Goal: Task Accomplishment & Management: Use online tool/utility

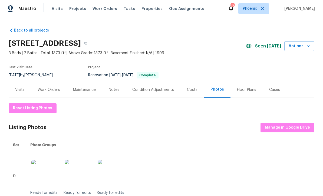
click at [116, 90] on div "Notes" at bounding box center [114, 89] width 11 height 5
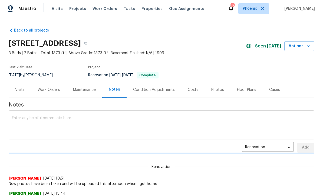
click at [110, 125] on textarea at bounding box center [161, 125] width 299 height 19
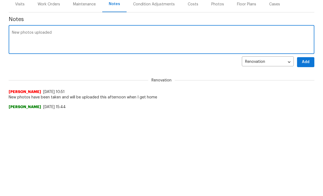
type textarea "New photos uploaded"
click at [310, 143] on button "Add" at bounding box center [305, 148] width 17 height 10
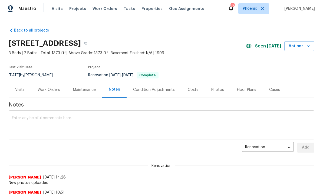
click at [217, 88] on div "Photos" at bounding box center [217, 89] width 13 height 5
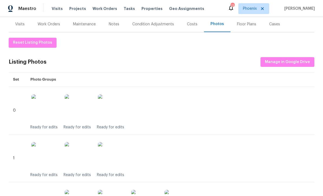
scroll to position [82, 0]
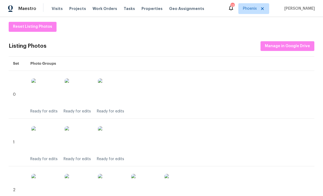
click at [80, 97] on img at bounding box center [78, 92] width 27 height 27
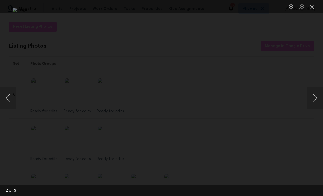
click at [316, 7] on button "Close lightbox" at bounding box center [311, 6] width 11 height 9
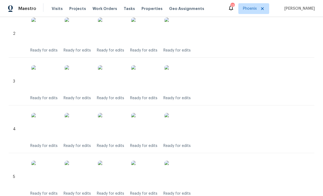
scroll to position [238, 0]
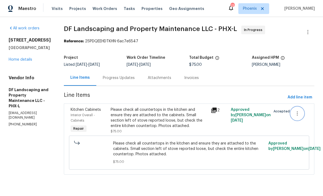
click at [298, 115] on icon "button" at bounding box center [297, 113] width 6 height 6
click at [216, 131] on div at bounding box center [161, 98] width 323 height 196
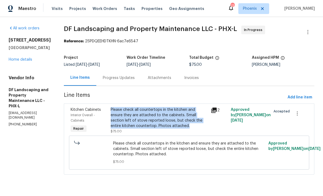
click at [216, 108] on icon at bounding box center [213, 110] width 5 height 5
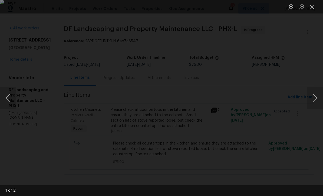
click at [157, 97] on img "Lightbox" at bounding box center [161, 98] width 323 height 196
click at [207, 132] on div "Lightbox" at bounding box center [161, 98] width 323 height 196
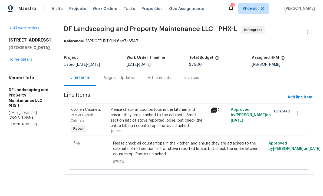
click at [216, 110] on icon at bounding box center [213, 110] width 5 height 5
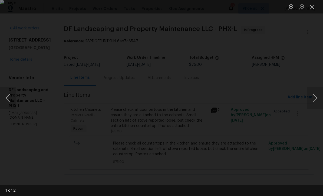
click at [314, 101] on button "Next image" at bounding box center [314, 99] width 16 height 22
click at [161, 100] on img "Lightbox" at bounding box center [161, 98] width 323 height 196
click at [316, 101] on button "Next image" at bounding box center [314, 99] width 16 height 22
click at [314, 7] on button "Close lightbox" at bounding box center [311, 6] width 11 height 9
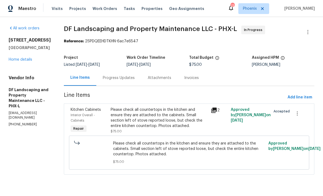
click at [28, 61] on link "Home details" at bounding box center [21, 60] width 24 height 4
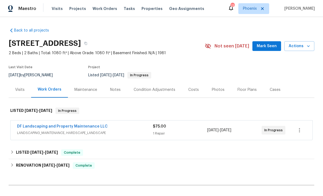
click at [20, 89] on div "Visits" at bounding box center [19, 89] width 9 height 5
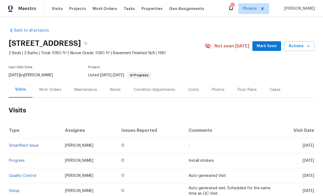
click at [54, 92] on div "Work Orders" at bounding box center [50, 89] width 22 height 5
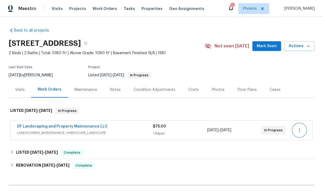
click at [299, 133] on icon "button" at bounding box center [299, 130] width 6 height 6
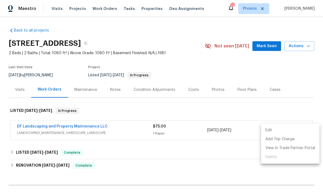
click at [243, 150] on div at bounding box center [161, 98] width 323 height 196
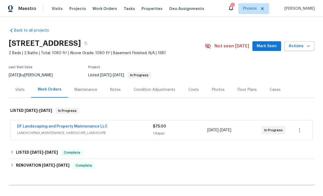
click at [95, 125] on link "DF Landscaping and Property Maintenance LLC" at bounding box center [62, 127] width 91 height 4
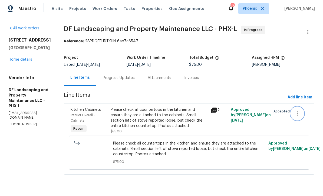
click at [300, 115] on icon "button" at bounding box center [297, 113] width 6 height 6
click at [33, 141] on div at bounding box center [161, 98] width 323 height 196
click at [27, 61] on link "Home details" at bounding box center [21, 60] width 24 height 4
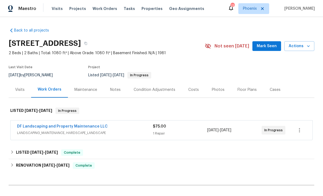
click at [90, 128] on link "DF Landscaping and Property Maintenance LLC" at bounding box center [62, 127] width 91 height 4
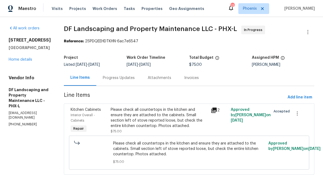
click at [123, 78] on div "Progress Updates" at bounding box center [119, 77] width 32 height 5
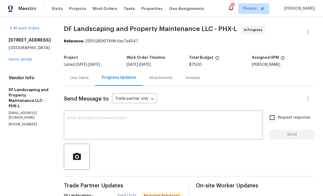
click at [79, 75] on div "Line Items" at bounding box center [79, 77] width 18 height 5
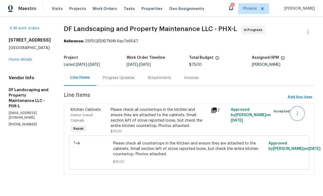
click at [297, 115] on icon "button" at bounding box center [296, 114] width 1 height 4
click at [122, 79] on div at bounding box center [161, 98] width 323 height 196
click at [127, 76] on div "Progress Updates" at bounding box center [119, 77] width 32 height 5
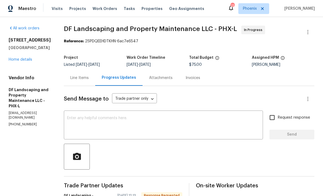
click at [86, 80] on div "Line Items" at bounding box center [79, 77] width 18 height 5
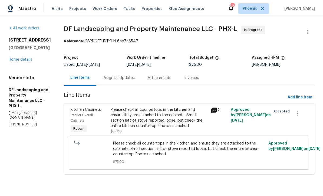
click at [30, 61] on link "Home details" at bounding box center [21, 60] width 24 height 4
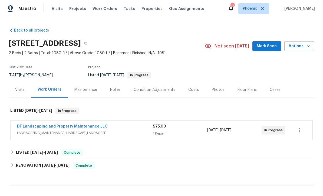
click at [120, 87] on div "Notes" at bounding box center [115, 90] width 24 height 16
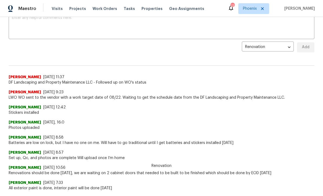
scroll to position [89, 0]
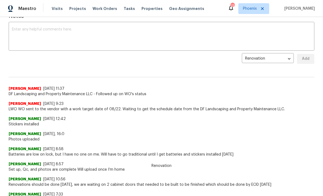
click at [41, 41] on textarea at bounding box center [161, 37] width 299 height 19
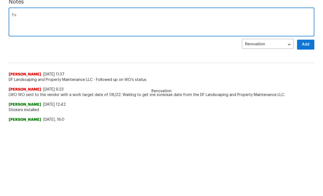
scroll to position [29, 0]
type textarea "Pavithra Sekar- you sent WO to a landscaper, please cancel that WO and send to …"
click at [307, 116] on span "Add" at bounding box center [305, 119] width 9 height 7
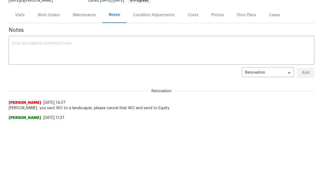
scroll to position [0, 0]
click at [48, 14] on div "Work Orders" at bounding box center [49, 14] width 22 height 5
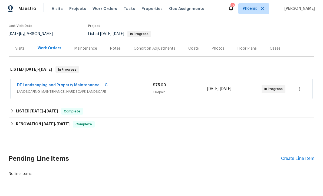
scroll to position [41, 0]
click at [301, 86] on icon "button" at bounding box center [299, 89] width 6 height 6
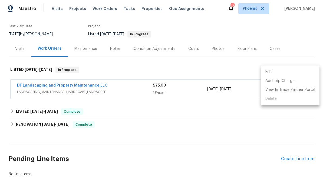
click at [233, 100] on div at bounding box center [161, 98] width 323 height 196
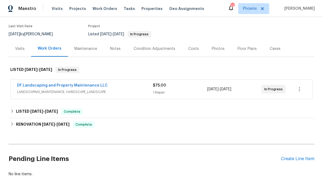
click at [95, 84] on link "DF Landscaping and Property Maintenance LLC" at bounding box center [62, 86] width 91 height 4
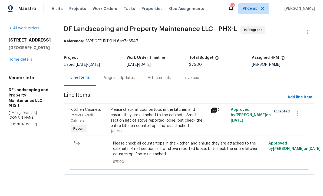
click at [29, 59] on link "Home details" at bounding box center [21, 60] width 24 height 4
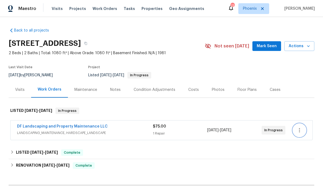
click at [300, 132] on icon "button" at bounding box center [299, 130] width 6 height 6
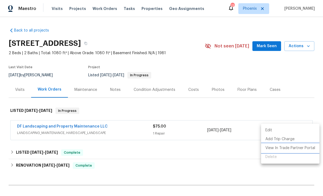
click at [304, 148] on li "View In Trade Partner Portal" at bounding box center [290, 148] width 58 height 9
click at [200, 150] on div at bounding box center [161, 98] width 323 height 196
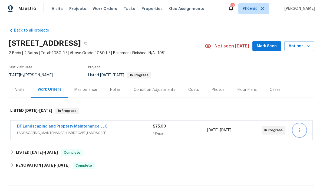
click at [298, 131] on icon "button" at bounding box center [299, 130] width 6 height 6
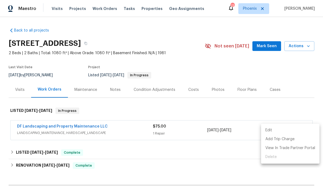
click at [230, 155] on div at bounding box center [161, 98] width 323 height 196
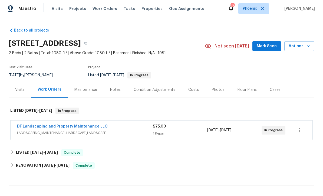
click at [98, 128] on link "DF Landscaping and Property Maintenance LLC" at bounding box center [62, 127] width 91 height 4
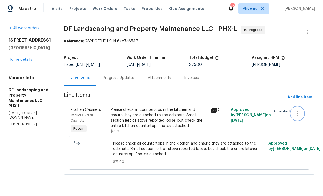
click at [296, 117] on icon "button" at bounding box center [297, 113] width 6 height 6
click at [303, 114] on li "Cancel" at bounding box center [301, 113] width 21 height 9
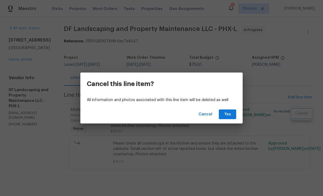
click at [303, 57] on div "Cancel this line item? All information and photos associated with this line ite…" at bounding box center [161, 98] width 323 height 196
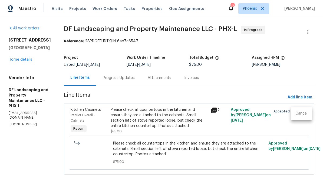
click at [312, 35] on div at bounding box center [161, 98] width 323 height 196
click at [307, 32] on icon "button" at bounding box center [307, 32] width 6 height 6
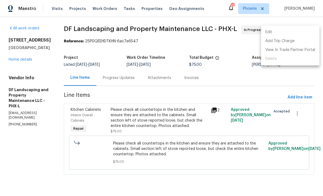
click at [276, 61] on ul "Edit Add Trip Charge View In Trade Partner Portal Delete" at bounding box center [290, 46] width 58 height 40
click at [260, 89] on div at bounding box center [161, 98] width 323 height 196
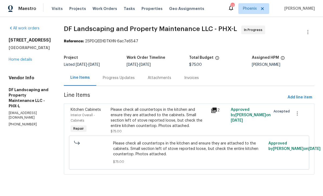
click at [163, 117] on div "Please check all countertops in the kitchen and ensure they are attached to the…" at bounding box center [158, 118] width 97 height 22
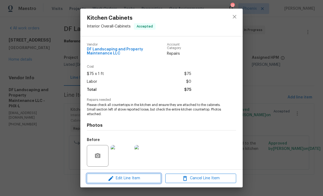
click at [138, 179] on span "Edit Line Item" at bounding box center [123, 178] width 71 height 7
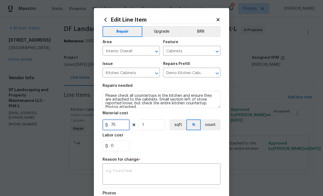
click at [123, 127] on input "75" at bounding box center [115, 125] width 27 height 11
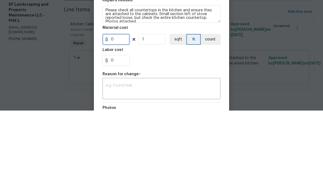
type input "1"
click at [179, 141] on div "0" at bounding box center [161, 146] width 118 height 11
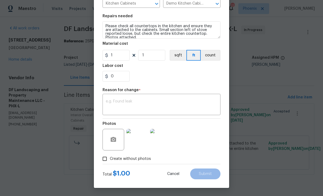
scroll to position [71, 0]
click at [149, 101] on textarea at bounding box center [161, 105] width 111 height 11
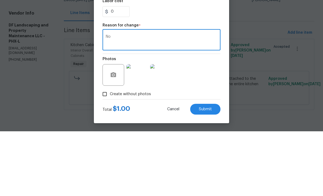
type textarea "No"
click at [208, 119] on div "Photos" at bounding box center [161, 136] width 118 height 35
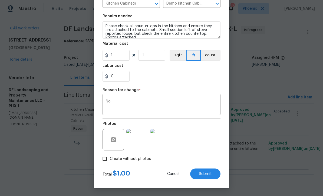
click at [205, 174] on span "Submit" at bounding box center [205, 174] width 13 height 4
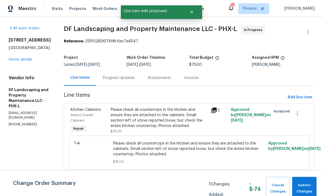
scroll to position [0, 0]
click at [311, 184] on span "Submit Changes" at bounding box center [303, 189] width 19 height 12
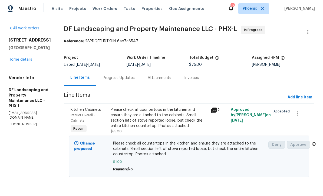
click at [98, 113] on div "Interior Overall - Cabinets" at bounding box center [89, 118] width 37 height 11
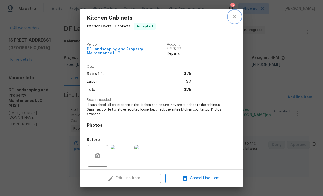
click at [236, 18] on icon "close" at bounding box center [234, 17] width 4 height 4
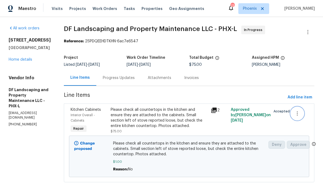
click at [297, 118] on button "button" at bounding box center [296, 113] width 13 height 13
click at [304, 118] on li "Cancel" at bounding box center [301, 113] width 21 height 9
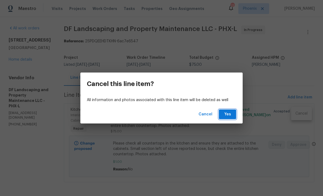
click at [221, 114] on button "Yes" at bounding box center [227, 115] width 17 height 10
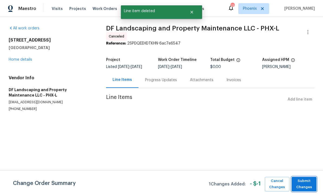
click at [308, 188] on span "Submit Changes" at bounding box center [303, 184] width 19 height 12
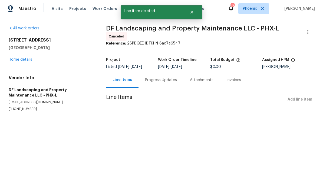
click at [24, 61] on link "Home details" at bounding box center [21, 60] width 24 height 4
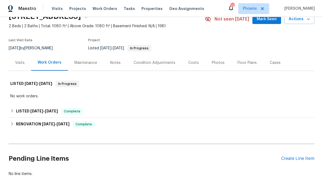
scroll to position [27, 0]
click at [302, 160] on div "Create Line Item" at bounding box center [297, 159] width 33 height 5
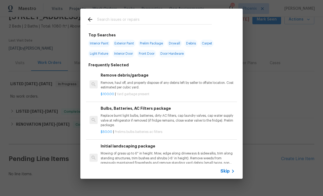
click at [115, 19] on input "text" at bounding box center [154, 20] width 115 height 8
type input "Cabi"
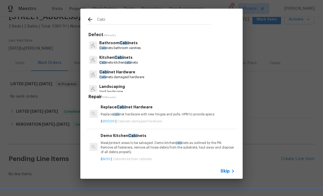
click at [120, 61] on p "Cabi nets kitchen cabi nets" at bounding box center [118, 63] width 38 height 5
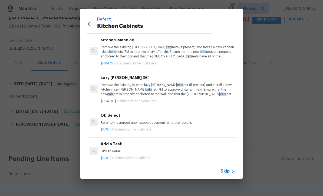
scroll to position [22, 0]
click at [121, 143] on div "Add a Task HPM to detail" at bounding box center [168, 147] width 134 height 13
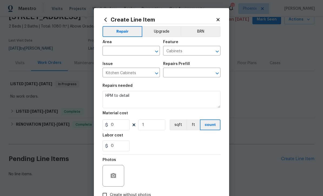
type input "Add a Task $1.00"
type input "1"
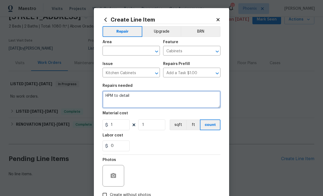
click at [132, 103] on textarea "HPM to detail" at bounding box center [161, 99] width 118 height 17
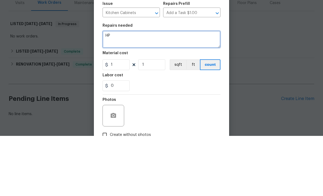
type textarea "H"
click at [117, 91] on textarea at bounding box center [161, 99] width 118 height 17
paste textarea "Please check all countertops in the kitchen and ensure they are attached to the…"
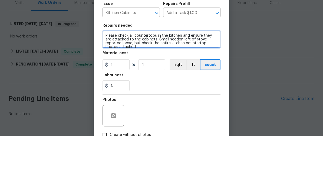
scroll to position [1, 0]
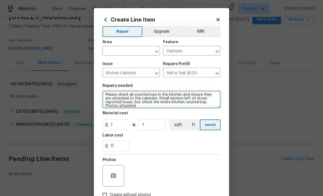
type textarea "Please check all countertops in the kitchen and ensure they are attached to the…"
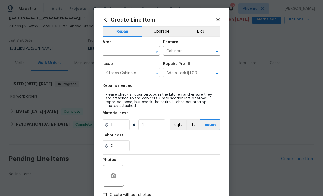
click at [131, 52] on input "text" at bounding box center [123, 51] width 42 height 8
click at [115, 62] on li "Kitchen" at bounding box center [130, 63] width 57 height 9
type input "Kitchen"
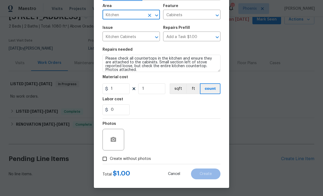
scroll to position [37, 0]
click at [118, 136] on button "button" at bounding box center [113, 139] width 13 height 13
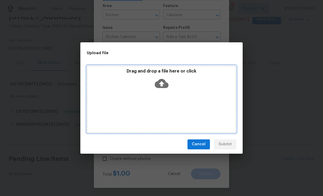
click at [162, 80] on icon at bounding box center [162, 83] width 14 height 9
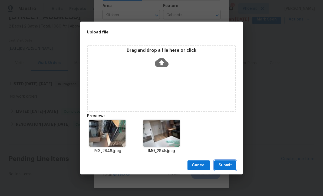
click at [228, 166] on span "Submit" at bounding box center [224, 165] width 13 height 7
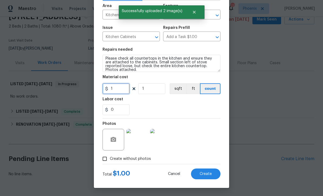
click at [117, 93] on input "1" at bounding box center [115, 88] width 27 height 11
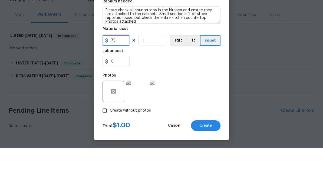
type input "75"
click at [185, 105] on div "0" at bounding box center [161, 110] width 118 height 11
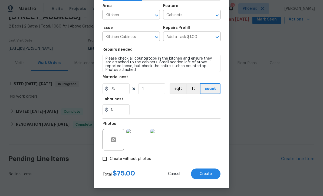
click at [212, 173] on button "Create" at bounding box center [205, 174] width 29 height 11
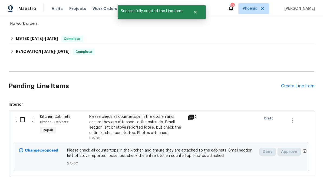
click at [26, 114] on input "checkbox" at bounding box center [24, 119] width 15 height 11
checkbox input "true"
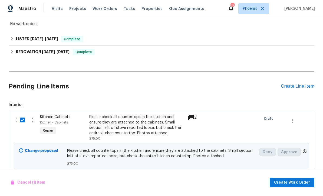
click at [303, 185] on span "Create Work Order" at bounding box center [292, 183] width 36 height 7
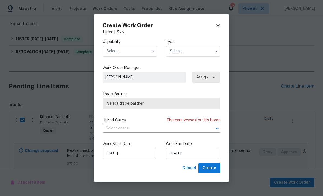
click at [135, 54] on input "text" at bounding box center [129, 51] width 55 height 11
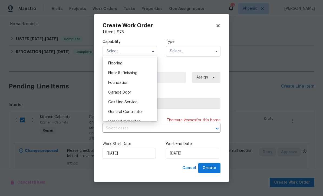
scroll to position [213, 0]
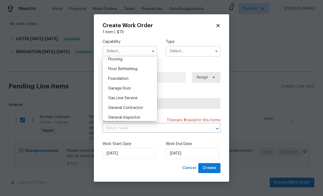
click at [132, 107] on span "General Contractor" at bounding box center [125, 108] width 35 height 4
type input "General Contractor"
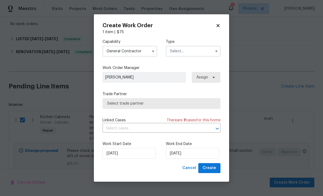
click at [199, 51] on input "text" at bounding box center [193, 51] width 55 height 11
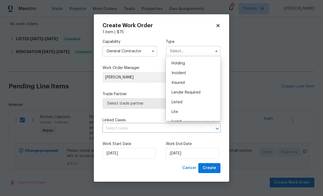
scroll to position [30, 0]
click at [181, 92] on span "Listed" at bounding box center [176, 91] width 11 height 4
type input "Listed"
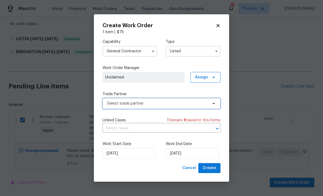
click at [166, 107] on span "Select trade partner" at bounding box center [161, 103] width 118 height 11
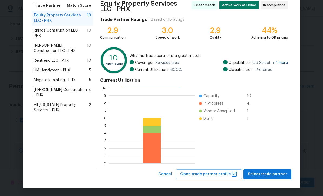
scroll to position [44, 0]
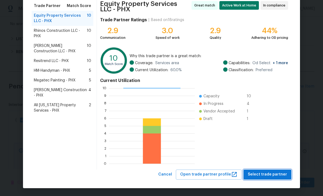
click at [287, 175] on button "Select trade partner" at bounding box center [267, 175] width 48 height 10
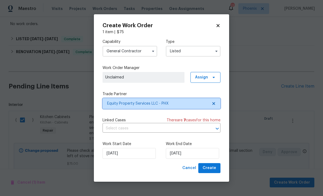
scroll to position [0, 0]
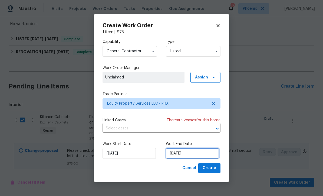
click at [196, 153] on input "8/21/2025" at bounding box center [192, 153] width 53 height 11
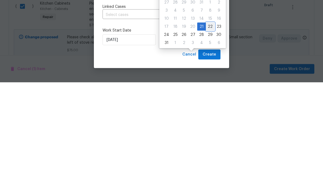
click at [207, 137] on div "22" at bounding box center [210, 141] width 9 height 8
type input "8/22/2025"
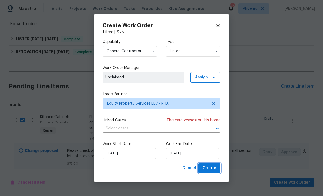
click at [213, 170] on span "Create" at bounding box center [209, 168] width 14 height 7
checkbox input "false"
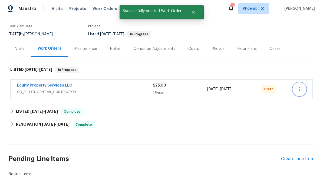
click at [304, 83] on button "button" at bounding box center [299, 89] width 13 height 13
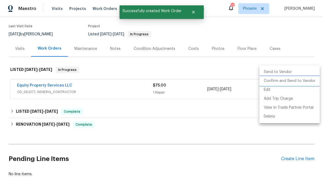
click at [292, 84] on li "Confirm and Send to Vendor" at bounding box center [289, 81] width 60 height 9
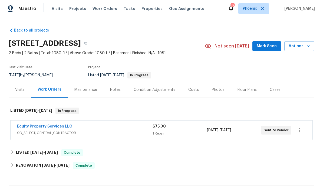
click at [116, 89] on div "Notes" at bounding box center [115, 89] width 11 height 5
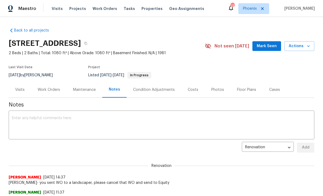
click at [62, 120] on textarea at bounding box center [161, 125] width 299 height 19
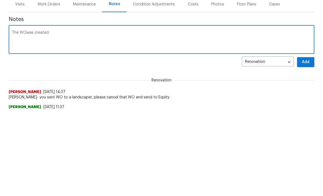
click at [21, 116] on textarea "The WOwas created" at bounding box center [161, 125] width 299 height 19
click at [66, 116] on textarea "The WO was created" at bounding box center [161, 125] width 299 height 19
type textarea "The WO was created and sent to Equity"
click at [310, 143] on button "Add" at bounding box center [305, 148] width 17 height 10
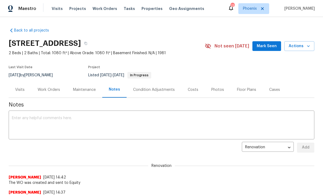
click at [269, 46] on span "Mark Seen" at bounding box center [266, 46] width 20 height 7
click at [21, 87] on div "Visits" at bounding box center [20, 90] width 22 height 16
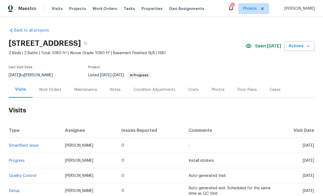
click at [219, 93] on div "Photos" at bounding box center [218, 90] width 26 height 16
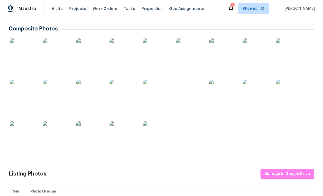
scroll to position [150, 0]
click at [27, 139] on img at bounding box center [23, 134] width 27 height 27
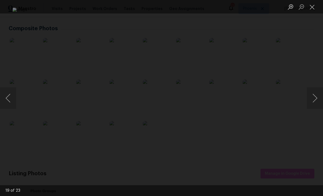
click at [314, 10] on button "Close lightbox" at bounding box center [311, 6] width 11 height 9
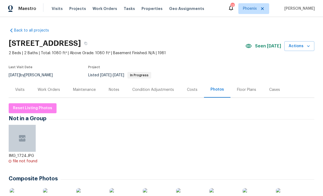
scroll to position [0, 0]
click at [57, 92] on div "Work Orders" at bounding box center [49, 89] width 22 height 5
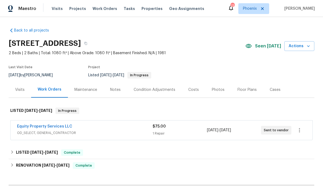
click at [64, 127] on link "Equity Property Services LLC" at bounding box center [44, 127] width 55 height 4
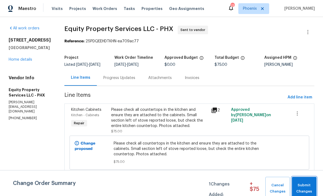
click at [309, 186] on span "Submit Changes" at bounding box center [303, 189] width 19 height 12
